Goal: Transaction & Acquisition: Purchase product/service

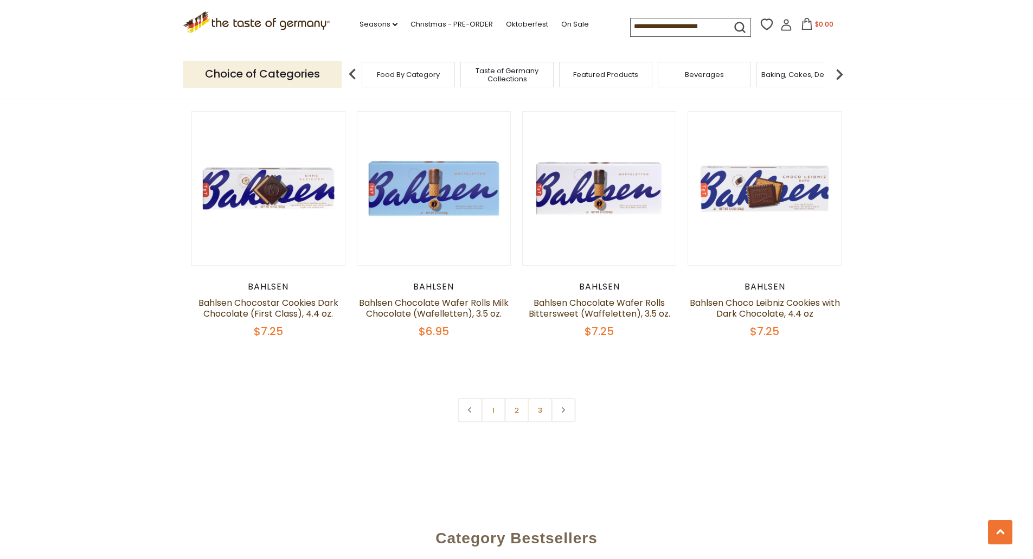
scroll to position [2500, 0]
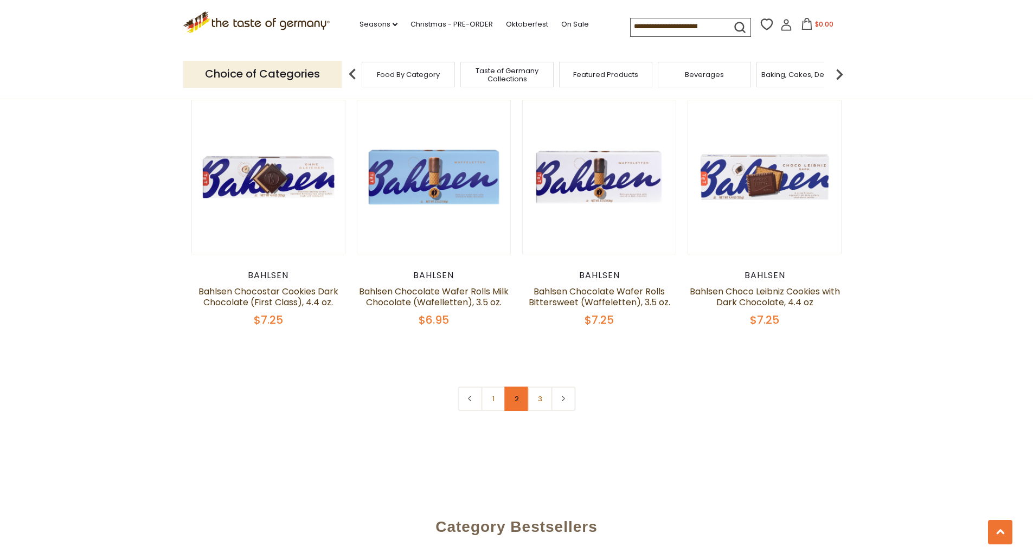
click at [511, 395] on link "2" at bounding box center [516, 399] width 24 height 24
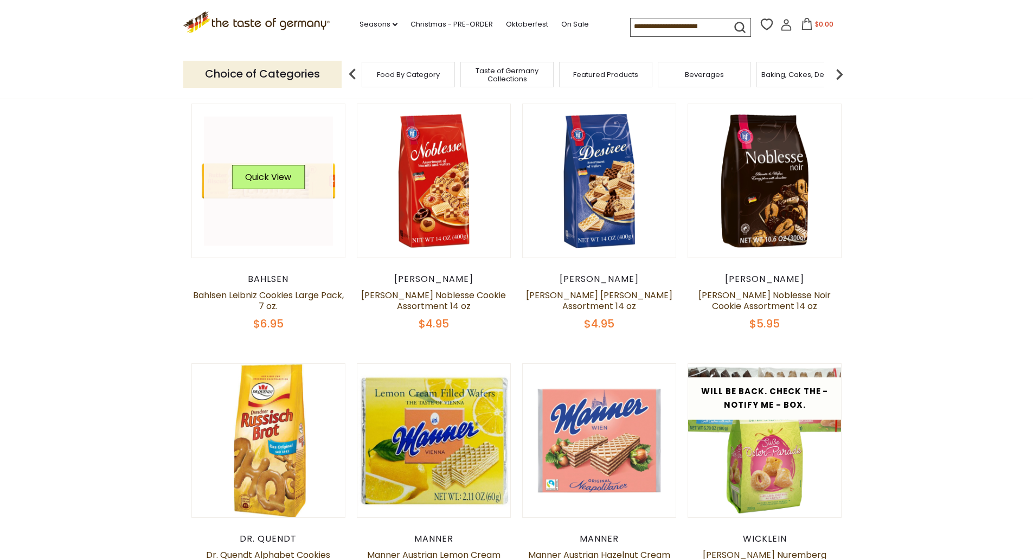
scroll to position [373, 0]
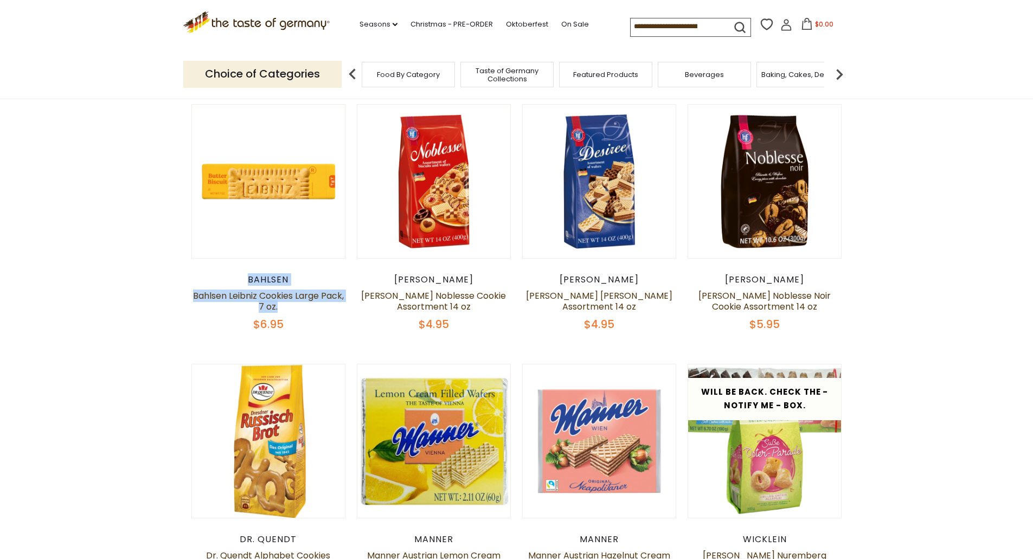
drag, startPoint x: 245, startPoint y: 280, endPoint x: 338, endPoint y: 307, distance: 97.3
click at [338, 307] on div "Bahlsen Bahlsen Leibniz Cookies Large Pack, 7 oz. $6.95" at bounding box center [268, 302] width 155 height 57
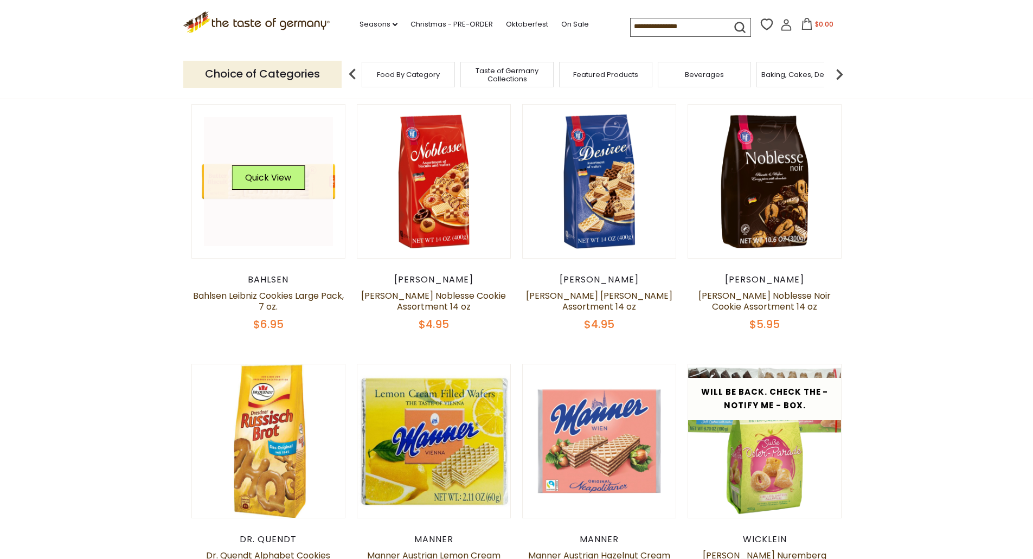
click at [305, 191] on div "Quick View" at bounding box center [268, 181] width 73 height 33
click at [267, 278] on div "Bahlsen" at bounding box center [268, 279] width 155 height 11
click at [274, 188] on button "Quick View" at bounding box center [268, 177] width 73 height 24
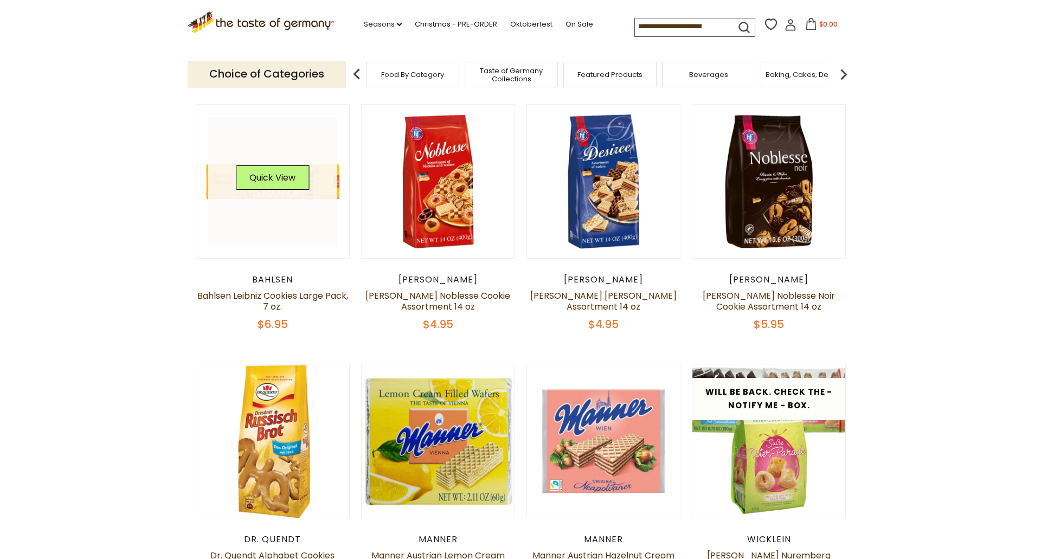
scroll to position [375, 0]
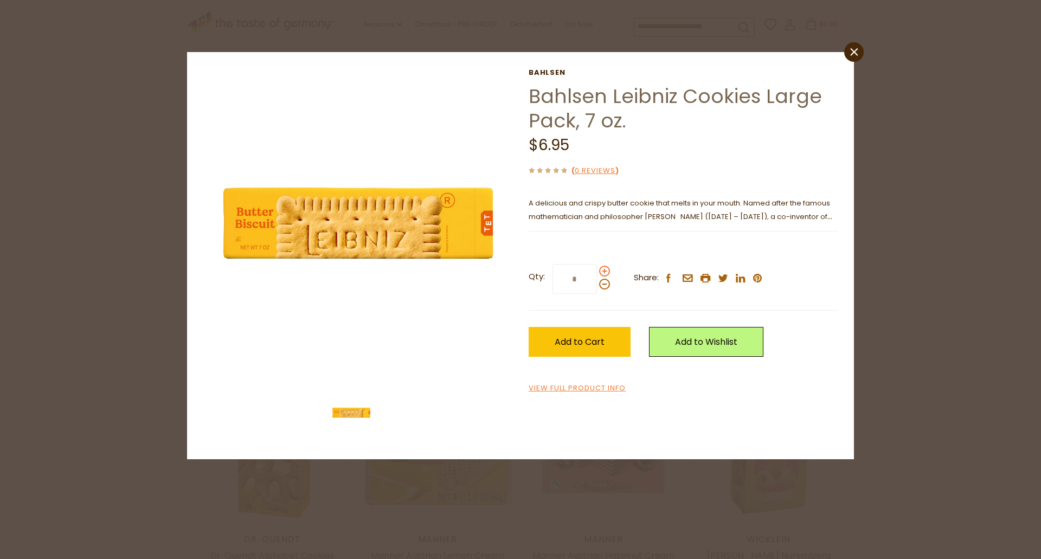
click at [603, 271] on span at bounding box center [604, 271] width 11 height 11
click at [597, 271] on input "*" at bounding box center [574, 279] width 44 height 30
click at [603, 271] on span at bounding box center [604, 271] width 11 height 11
click at [597, 271] on input "*" at bounding box center [574, 279] width 44 height 30
click at [603, 271] on span at bounding box center [604, 271] width 11 height 11
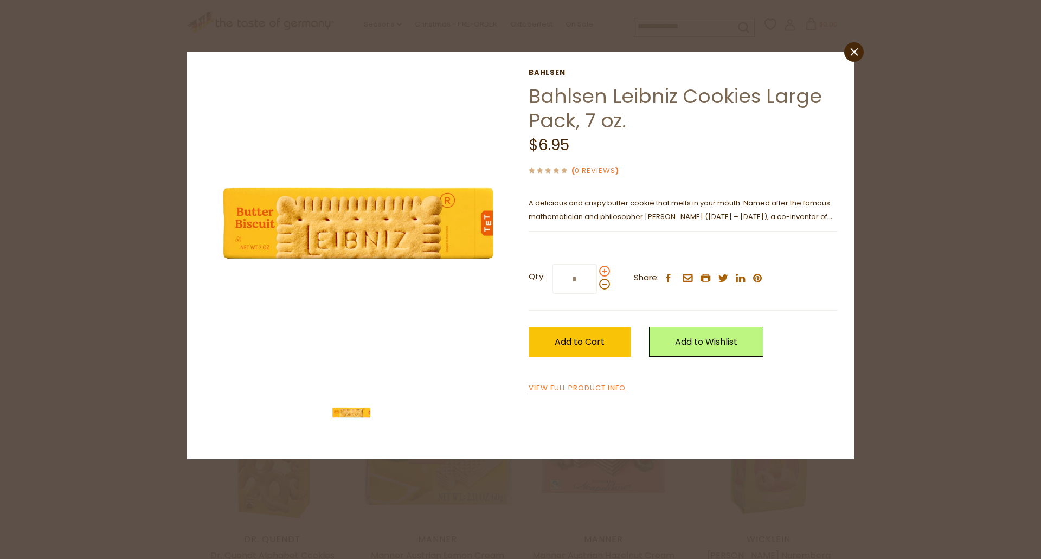
click at [597, 271] on input "*" at bounding box center [574, 279] width 44 height 30
click at [605, 272] on span at bounding box center [604, 271] width 11 height 11
click at [597, 272] on input "*" at bounding box center [574, 279] width 44 height 30
type input "*"
click at [587, 342] on span "Add to Cart" at bounding box center [580, 342] width 50 height 12
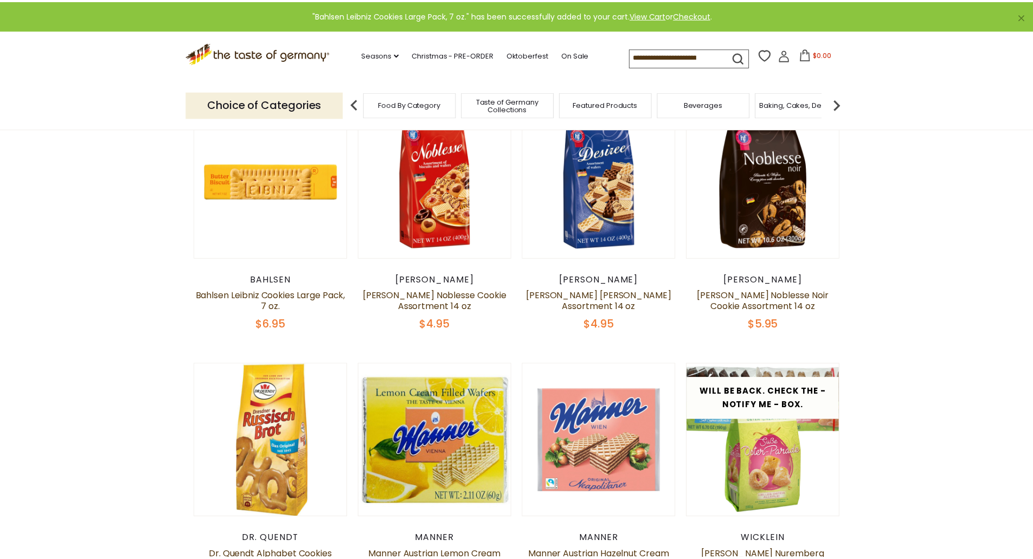
scroll to position [373, 0]
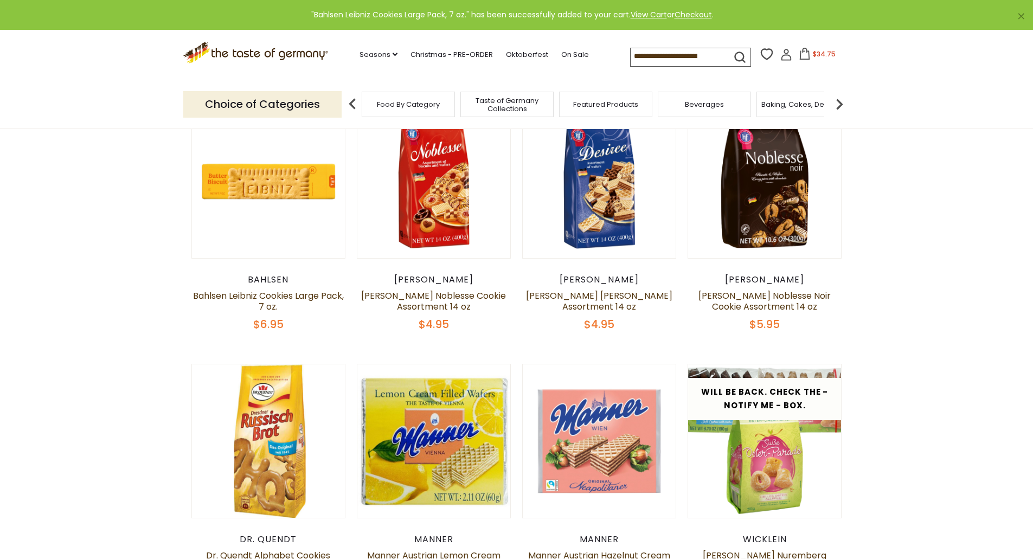
click at [813, 61] on button "$34.75" at bounding box center [817, 56] width 46 height 16
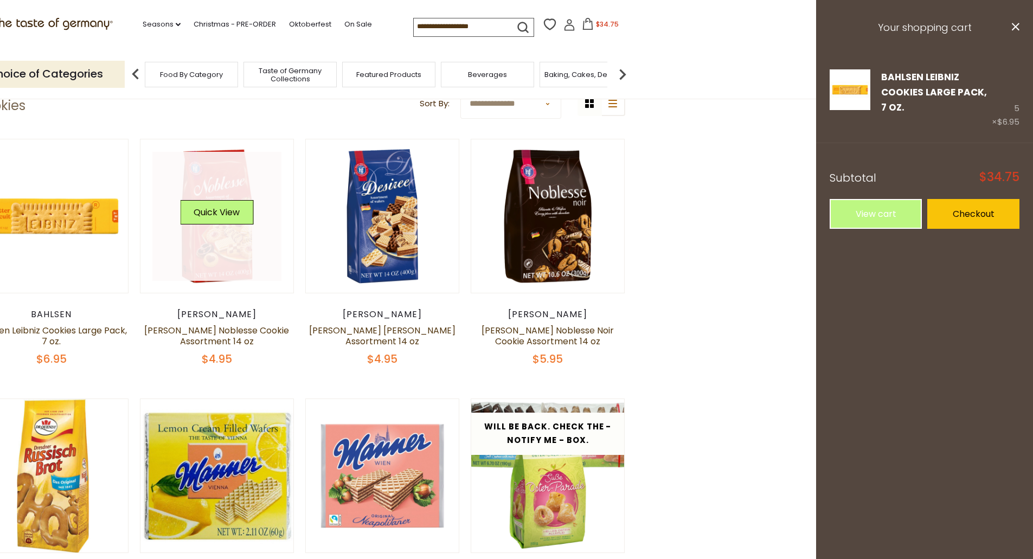
scroll to position [319, 0]
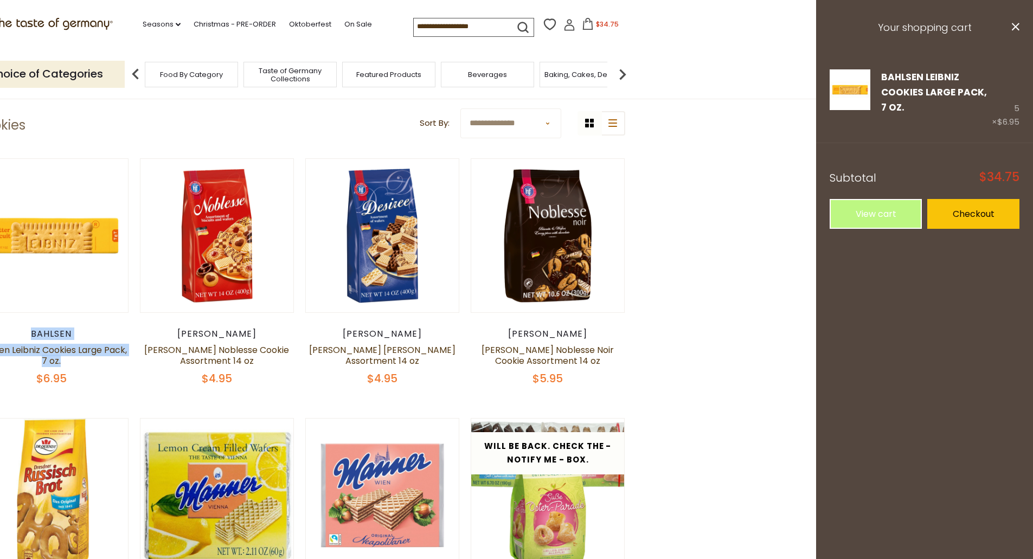
drag, startPoint x: 34, startPoint y: 335, endPoint x: 93, endPoint y: 359, distance: 64.6
click at [93, 359] on div "Bahlsen Bahlsen Leibniz Cookies Large Pack, 7 oz. $6.95" at bounding box center [52, 357] width 155 height 57
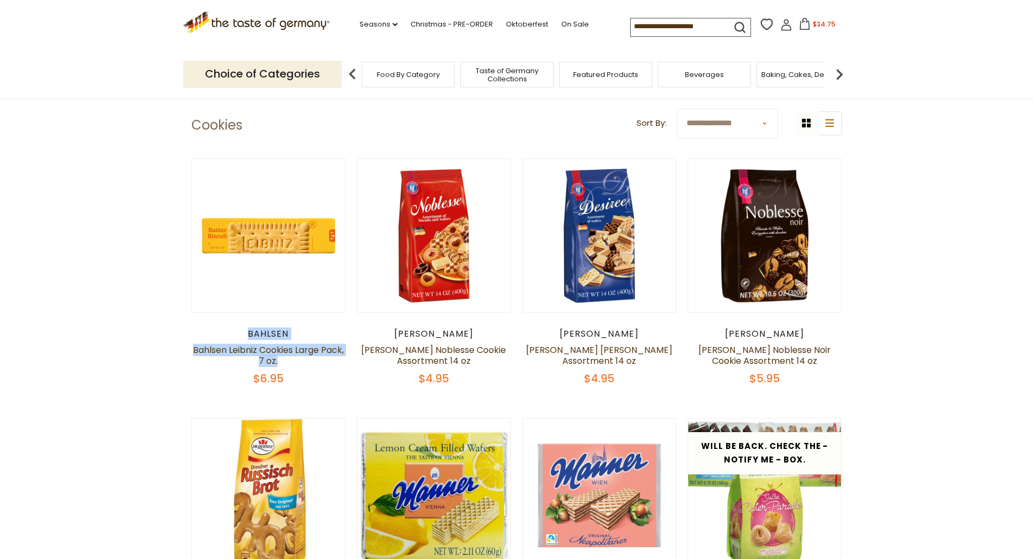
copy div "Bahlsen Bahlsen Leibniz Cookies Large Pack, 7 oz."
